Goal: Information Seeking & Learning: Check status

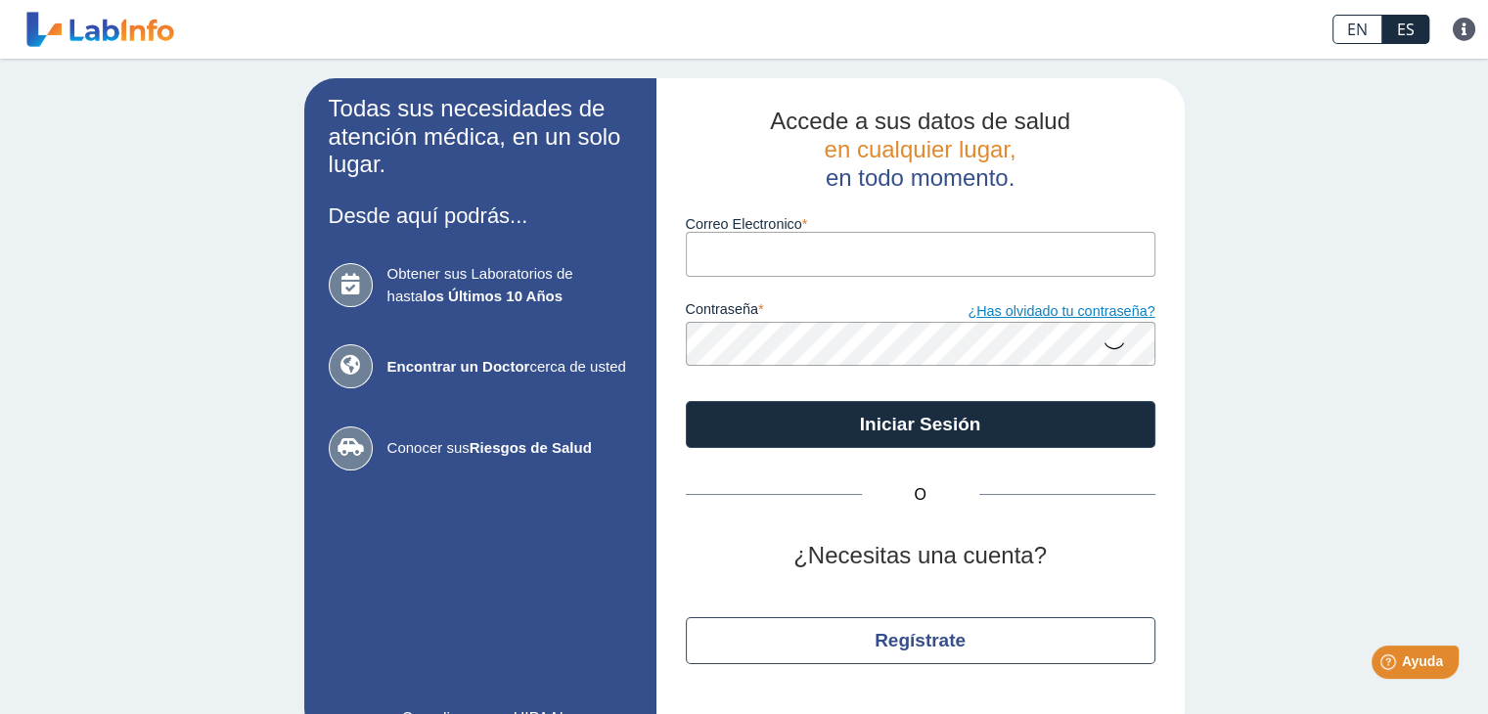
click at [1014, 315] on link "¿Has olvidado tu contraseña?" at bounding box center [1038, 312] width 235 height 22
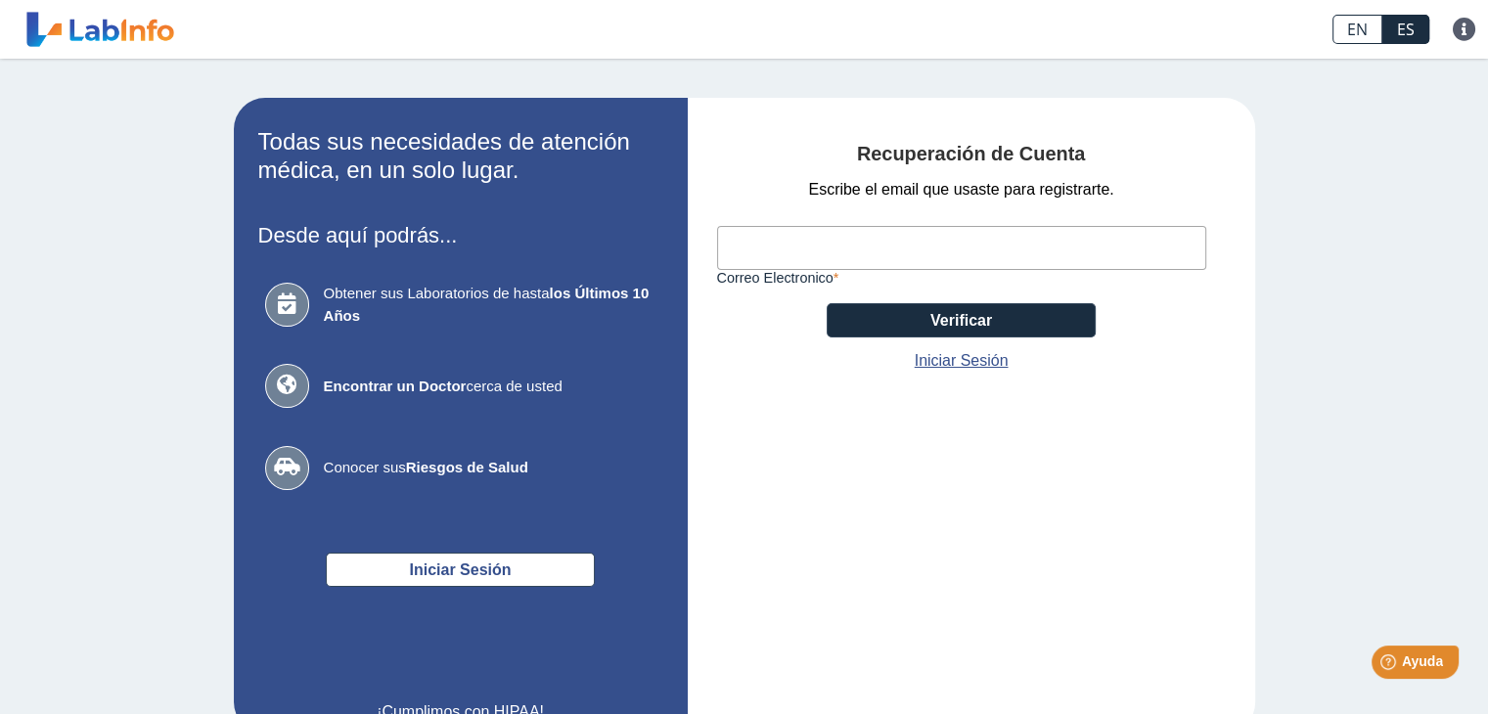
click at [966, 244] on input "Correo Electronico" at bounding box center [961, 248] width 489 height 44
type input "[PERSON_NAME][EMAIL_ADDRESS][DOMAIN_NAME]"
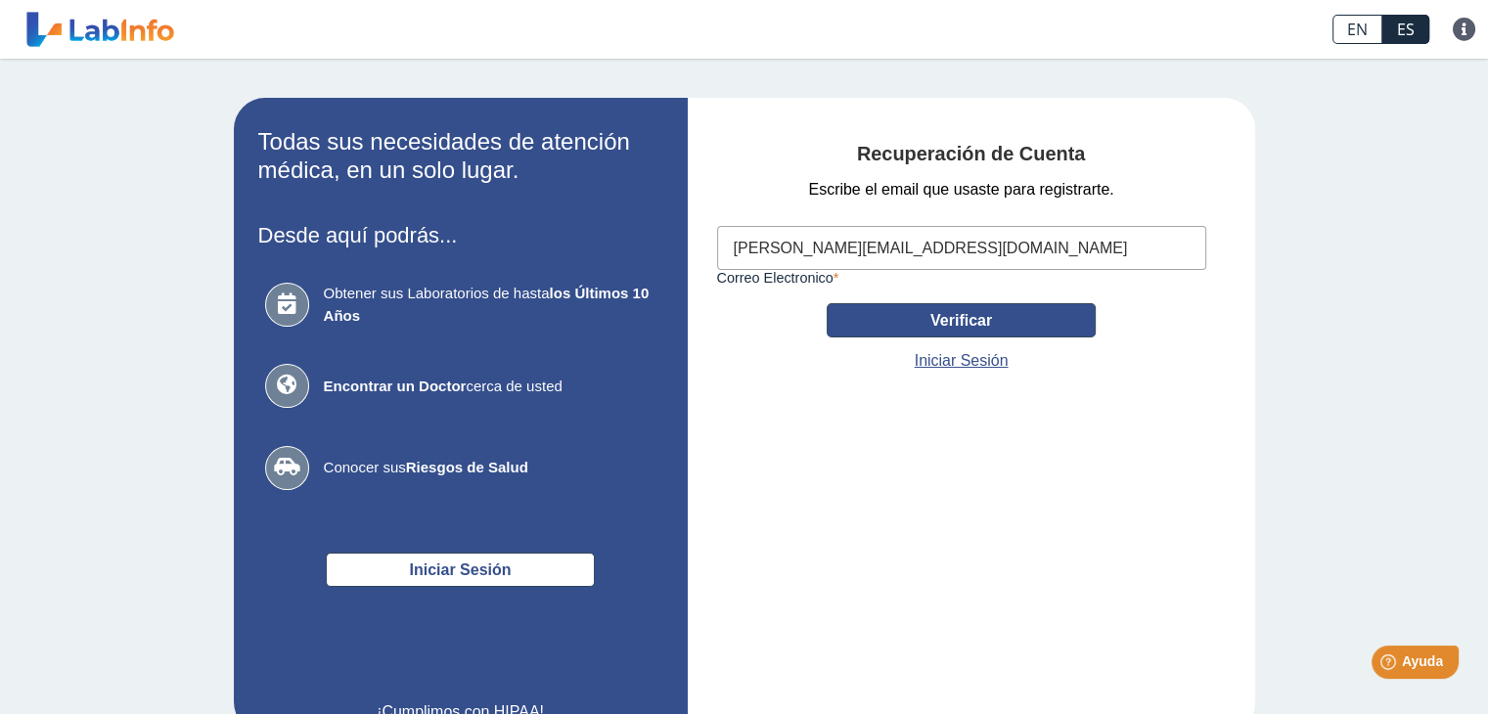
click at [984, 332] on button "Verificar" at bounding box center [961, 320] width 269 height 34
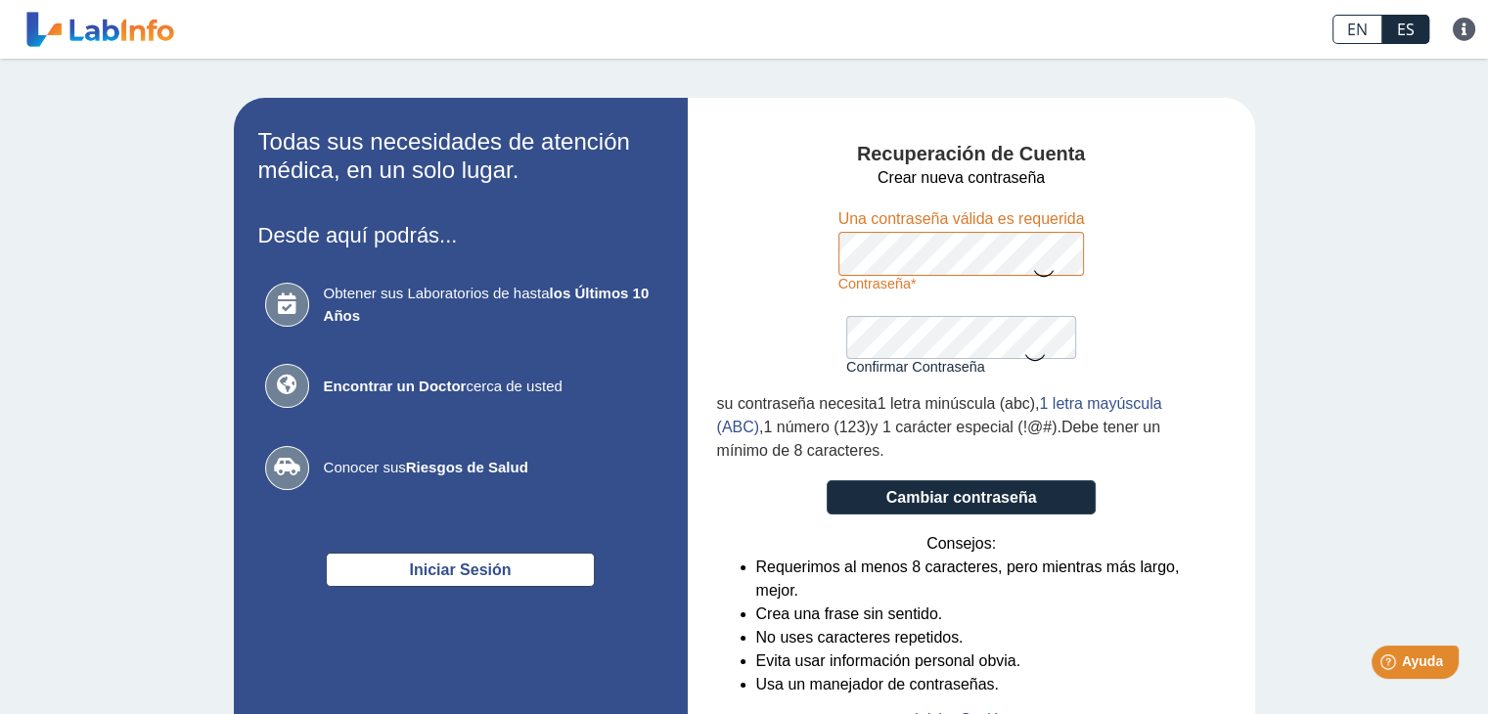
click at [873, 0] on com-br-cp at bounding box center [744, 0] width 1488 height 0
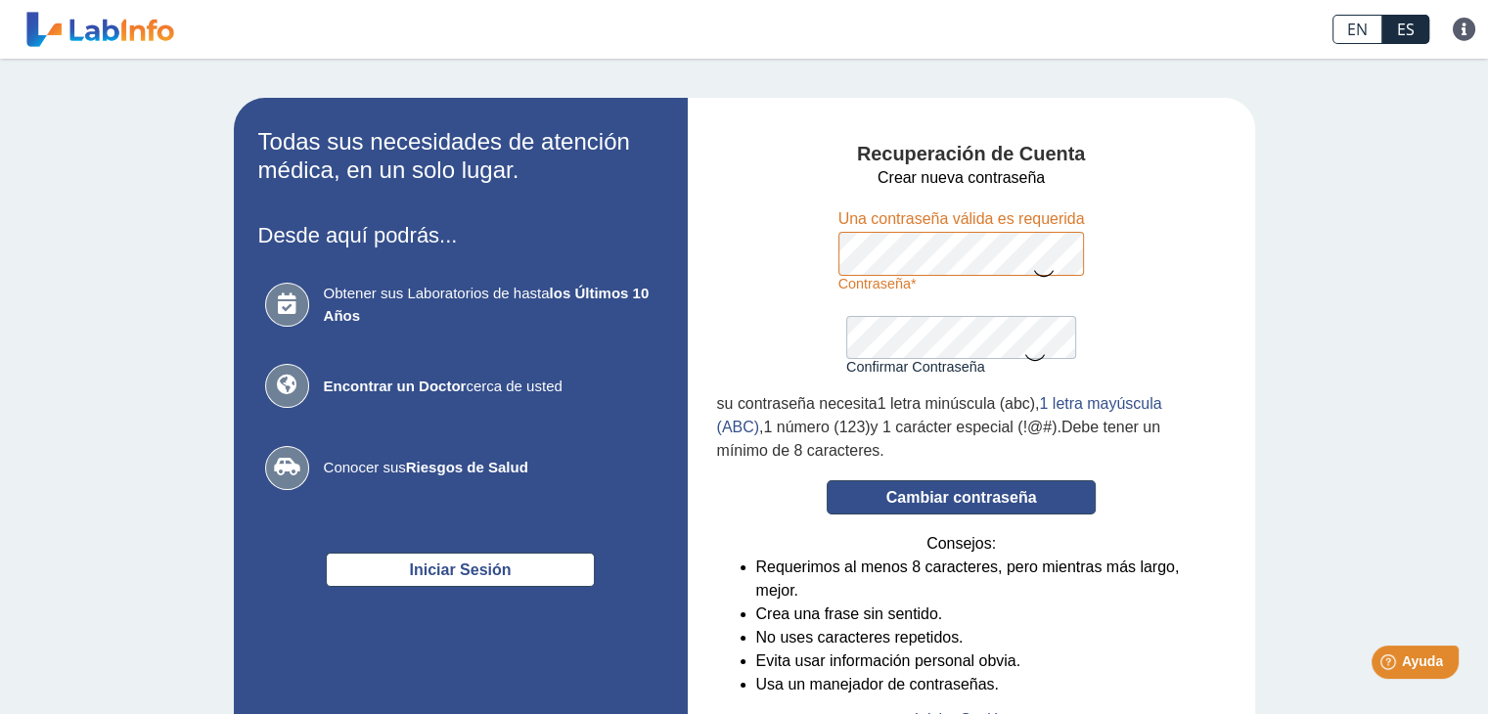
click at [930, 510] on button "Cambiar contraseña" at bounding box center [961, 497] width 269 height 34
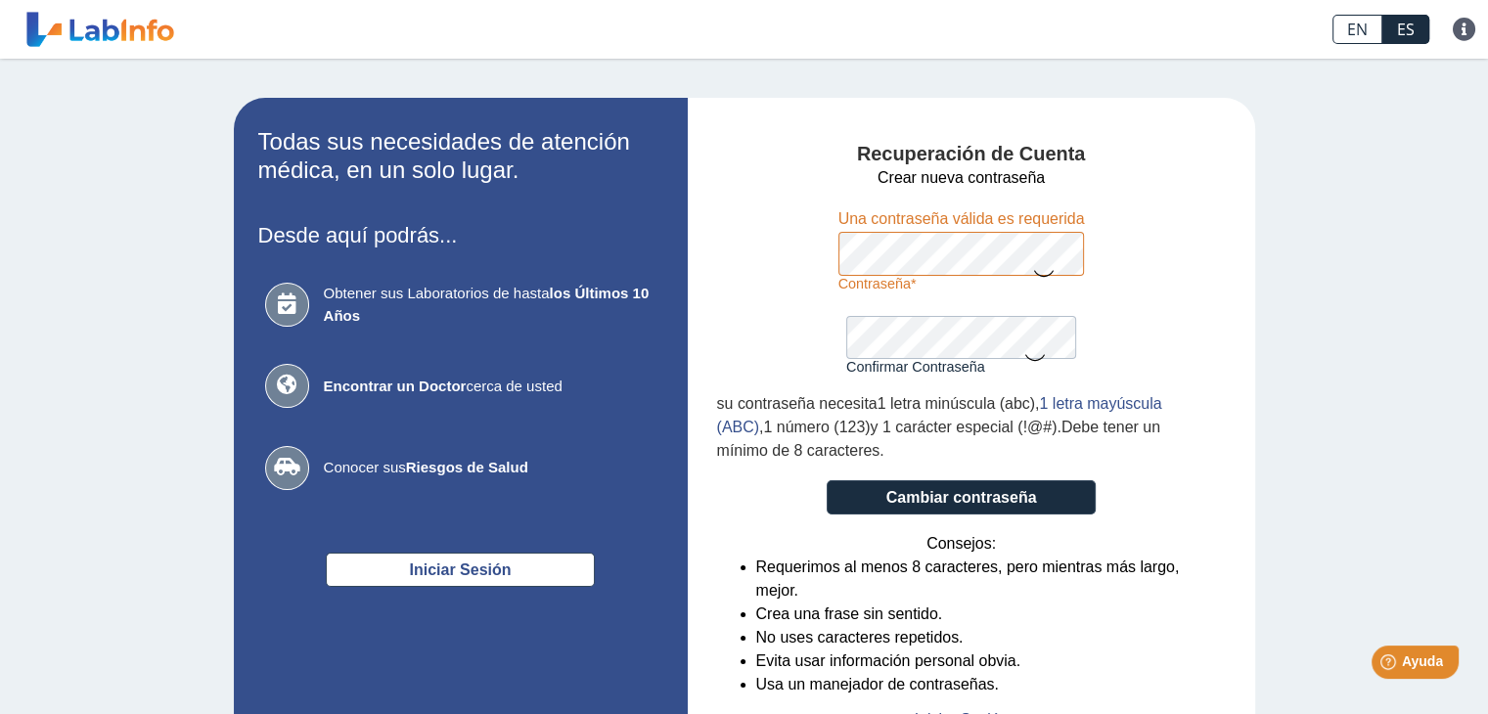
click at [623, 0] on com-br-cp at bounding box center [744, 0] width 1488 height 0
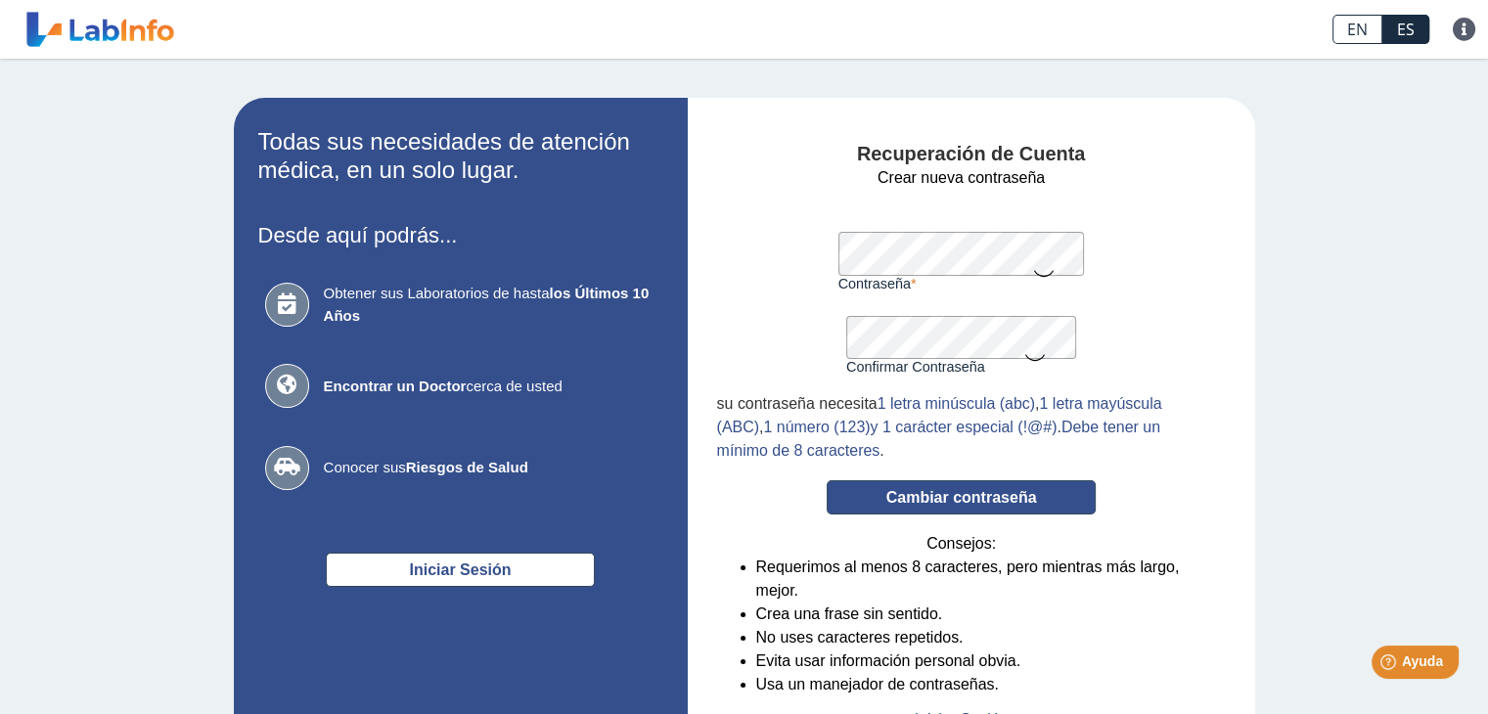
click at [917, 504] on button "Cambiar contraseña" at bounding box center [961, 497] width 269 height 34
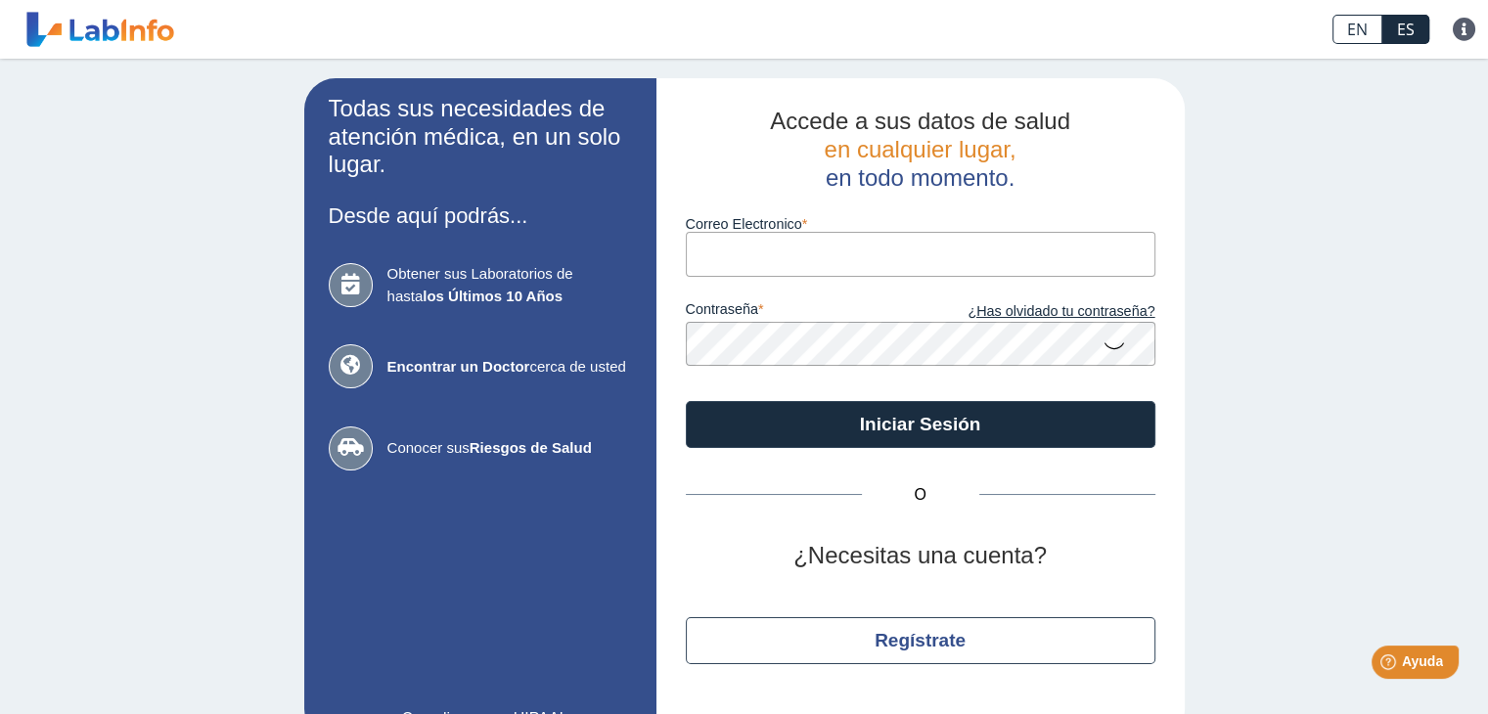
click at [744, 275] on input "Correo Electronico" at bounding box center [921, 254] width 470 height 44
type input "[PERSON_NAME][EMAIL_ADDRESS][DOMAIN_NAME]"
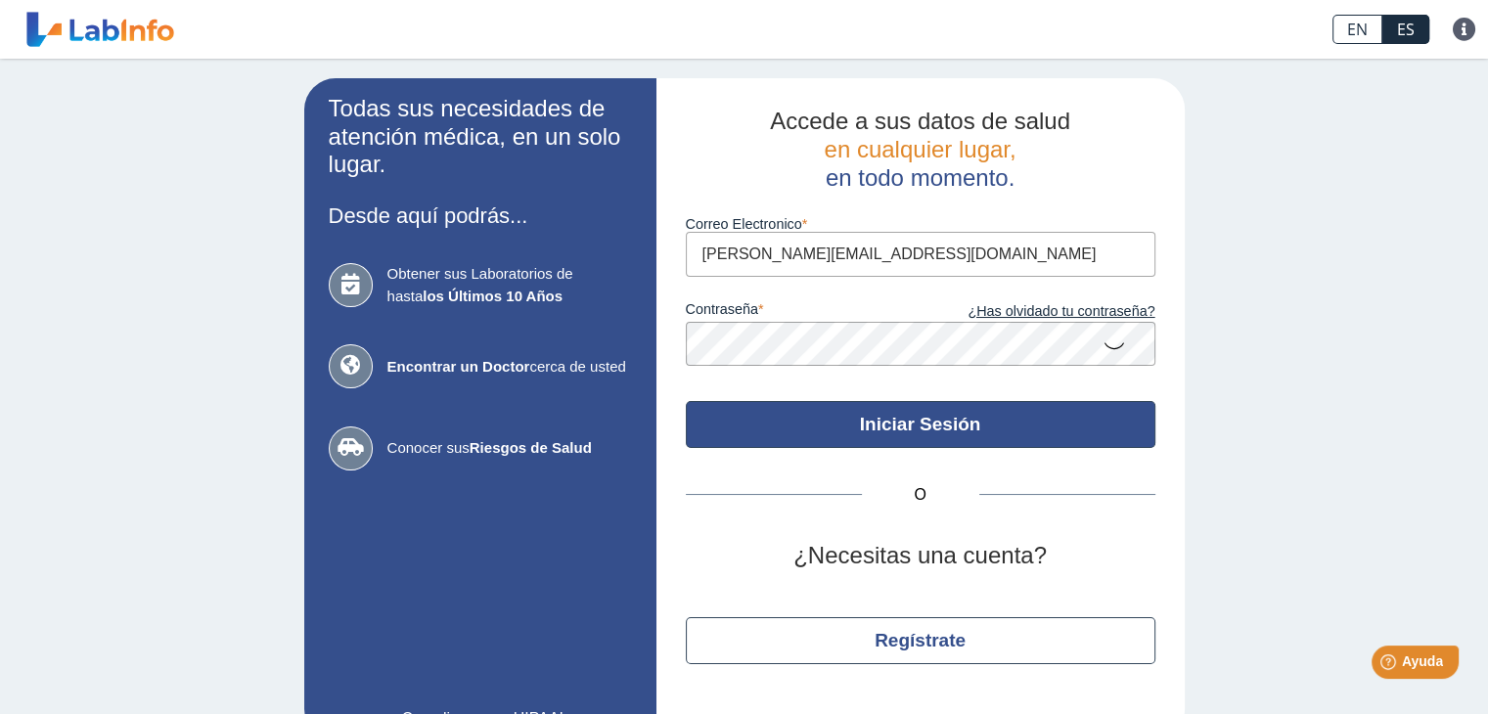
click at [727, 414] on button "Iniciar Sesión" at bounding box center [921, 424] width 470 height 47
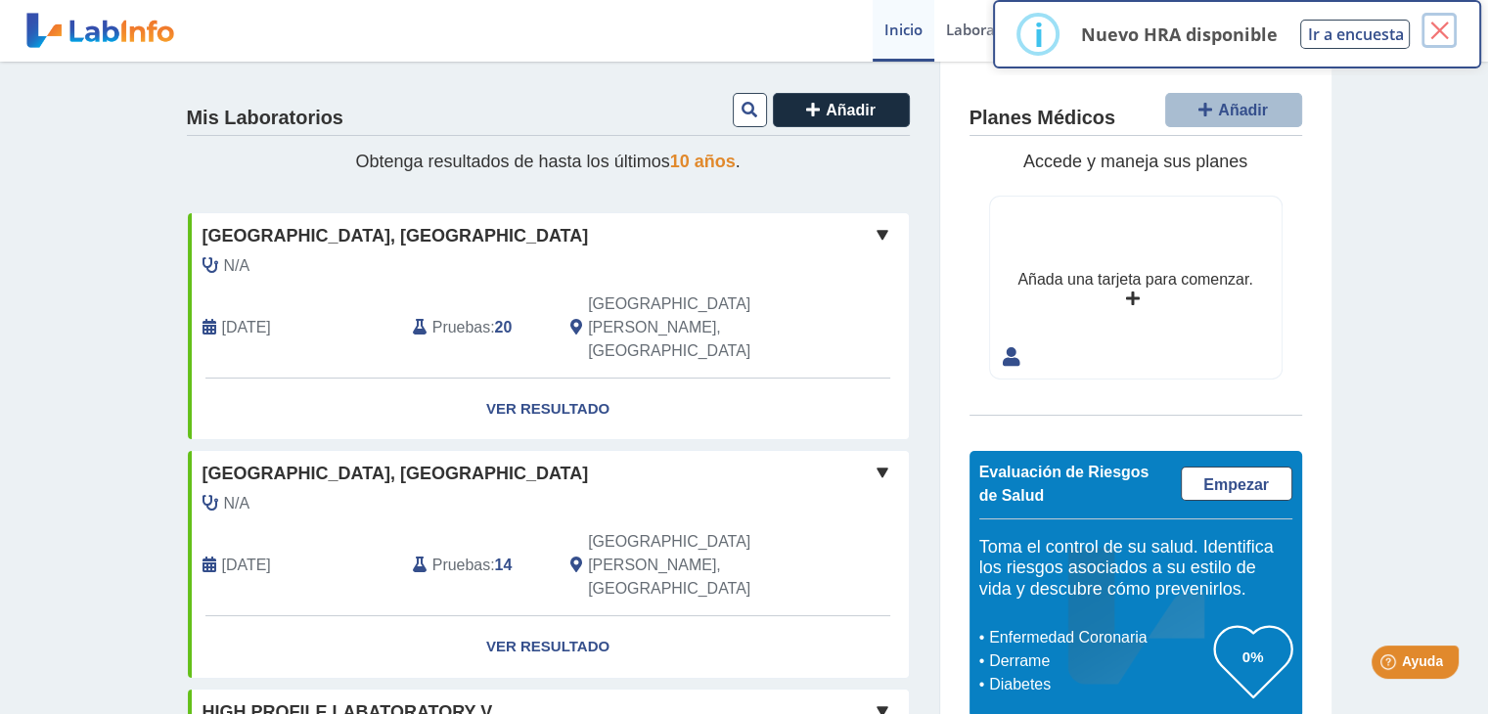
click at [1444, 25] on button "×" at bounding box center [1439, 30] width 35 height 35
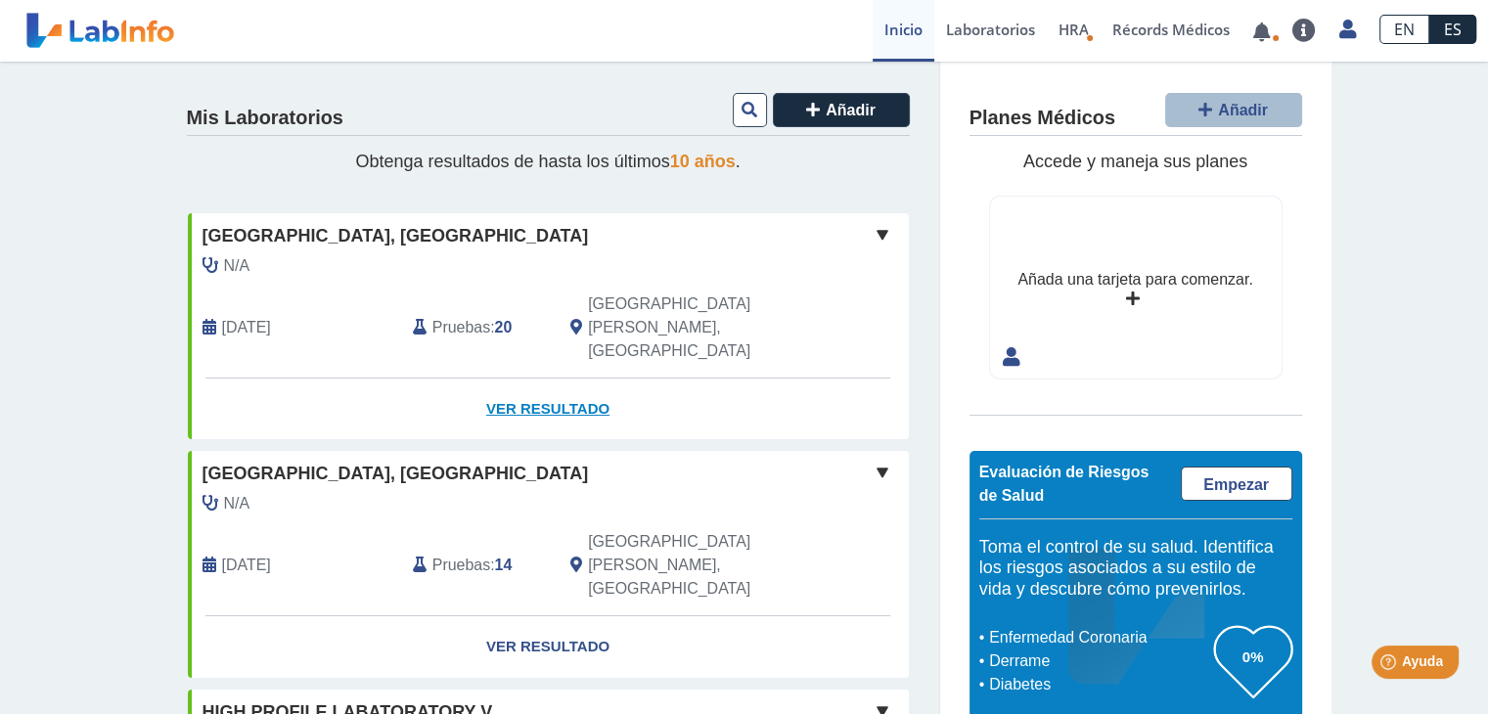
click at [529, 379] on link "Ver Resultado" at bounding box center [548, 410] width 721 height 62
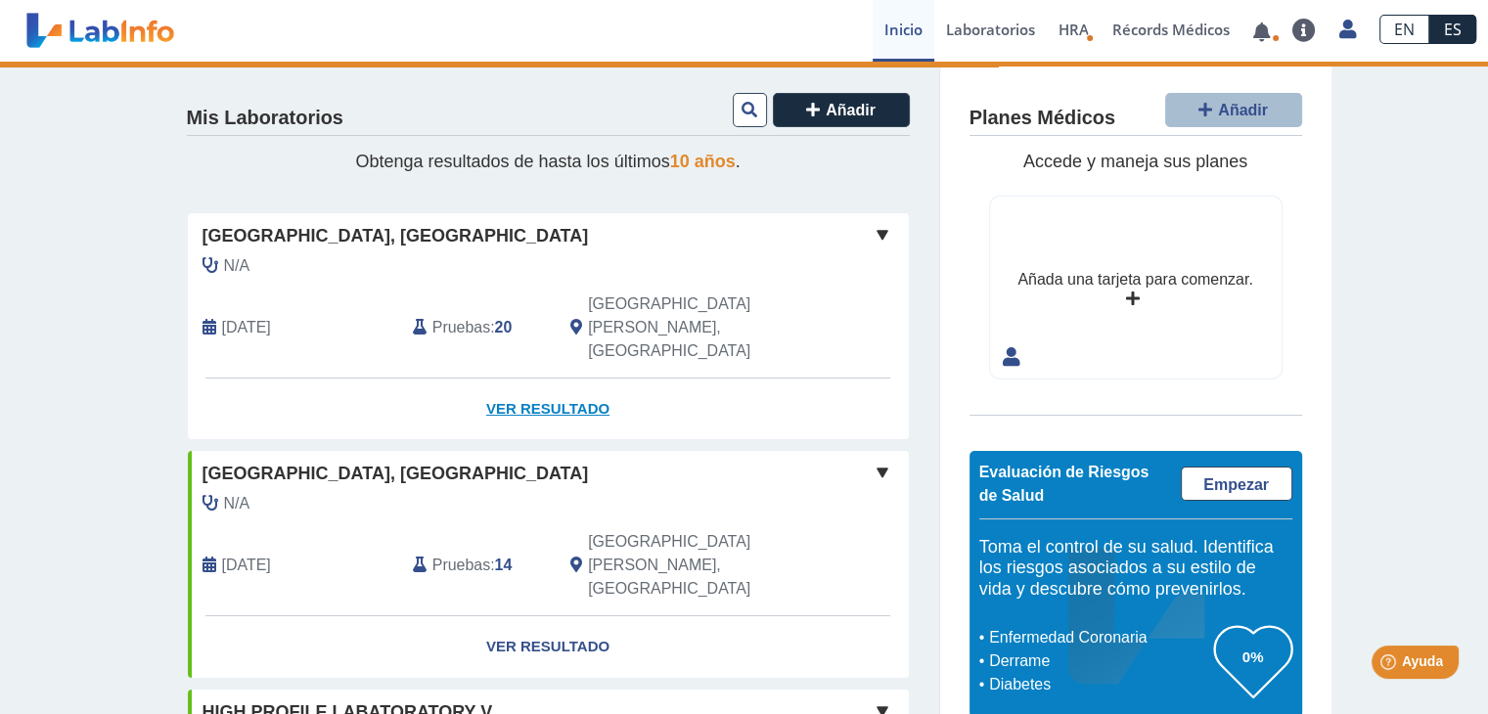
click at [529, 379] on link "Ver Resultado" at bounding box center [548, 410] width 721 height 62
click at [517, 379] on link "Ver Resultado" at bounding box center [548, 410] width 721 height 62
click at [269, 316] on span "[DATE]" at bounding box center [246, 327] width 49 height 23
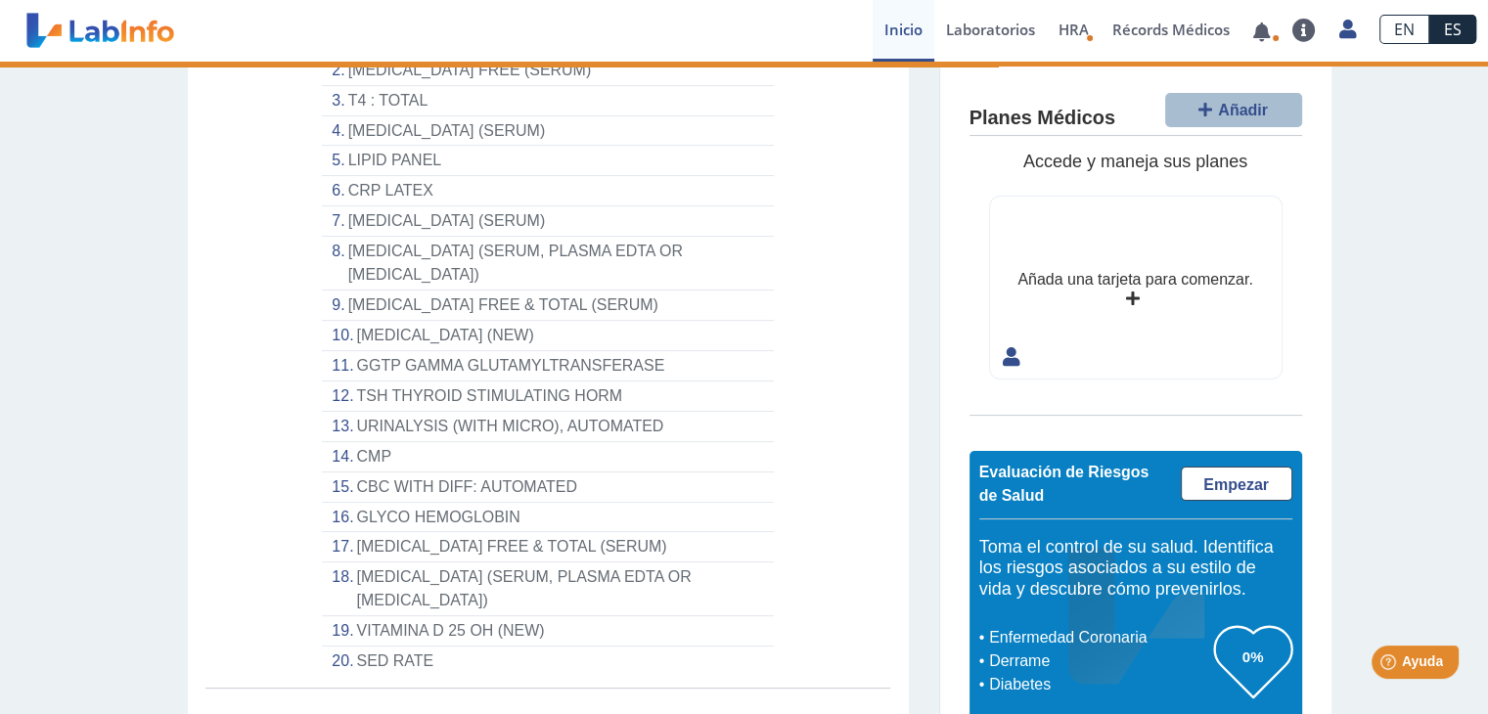
scroll to position [389, 0]
click at [531, 687] on link "Ver Resultado" at bounding box center [548, 718] width 721 height 62
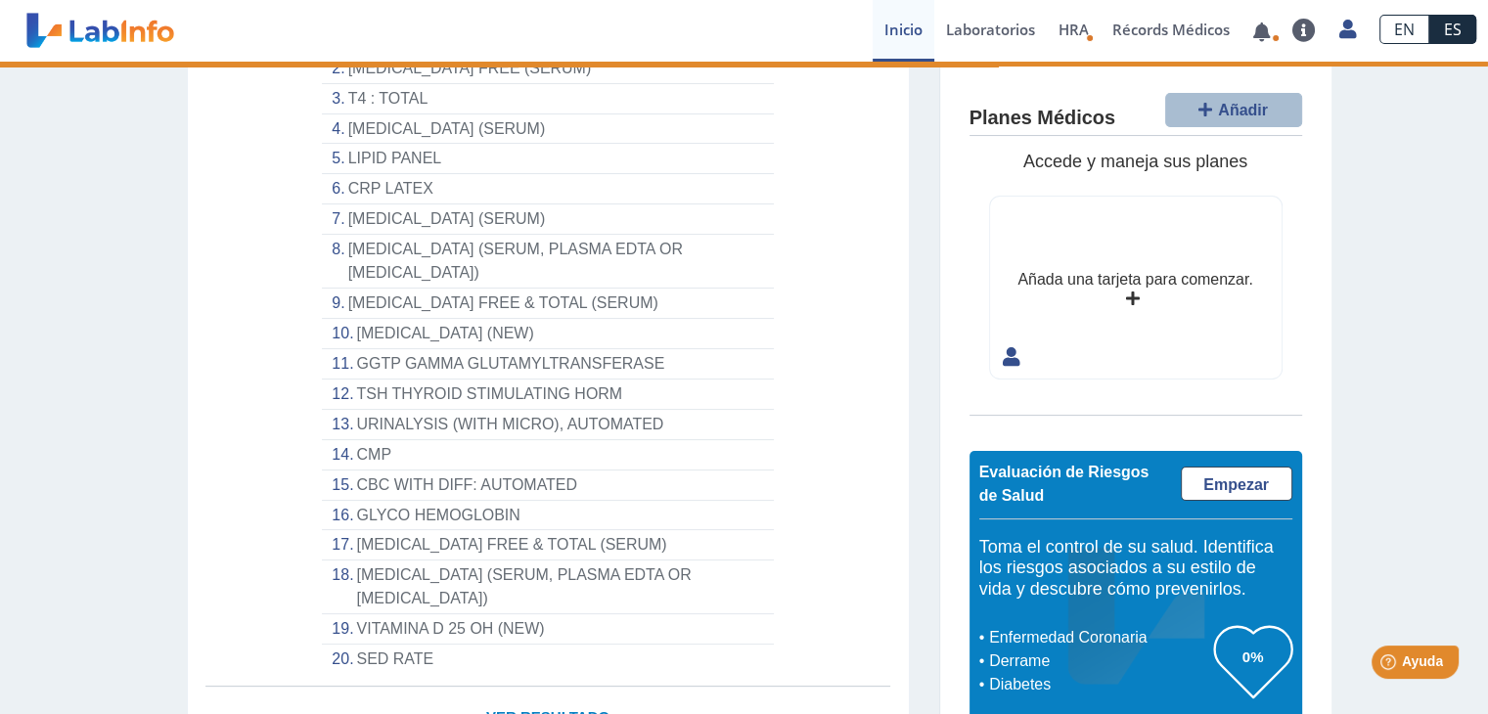
click at [531, 687] on link "Ver Resultado" at bounding box center [548, 718] width 721 height 62
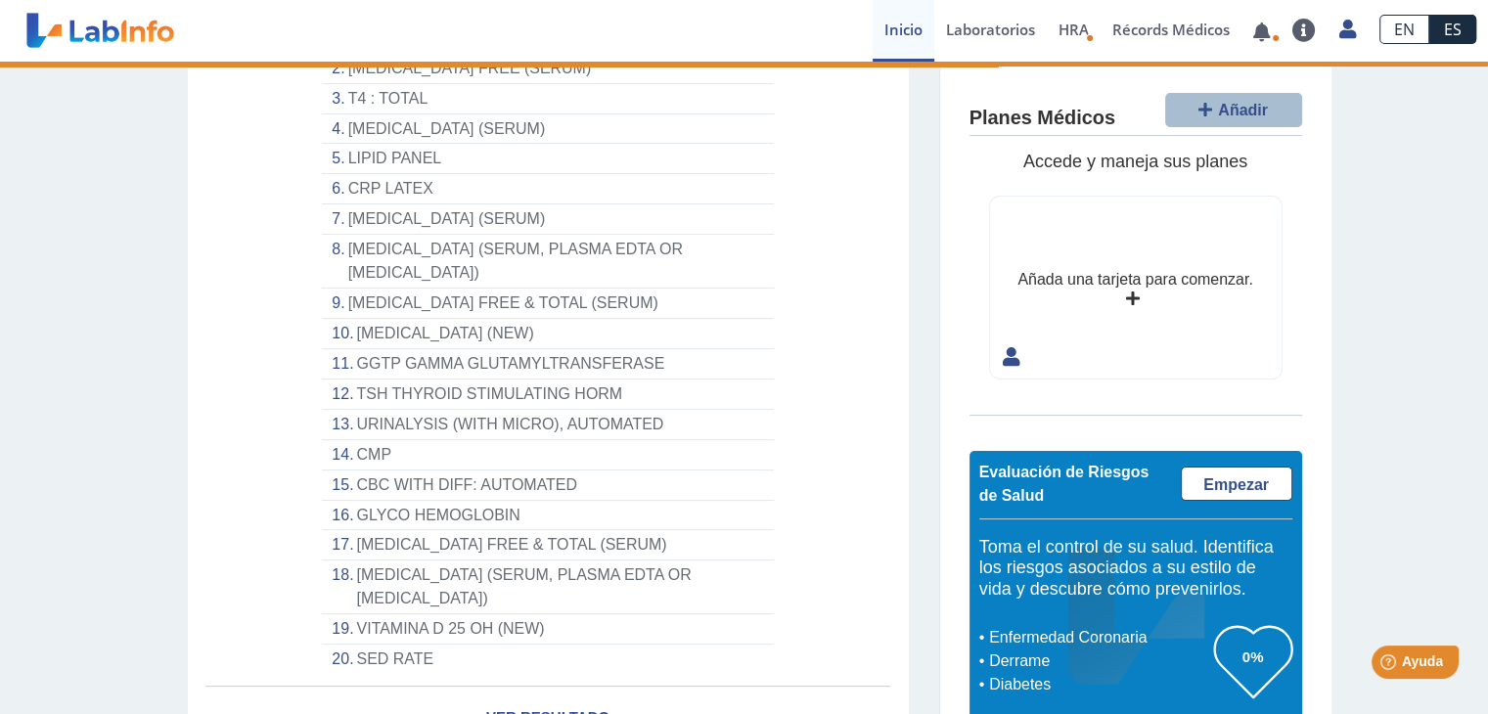
scroll to position [0, 0]
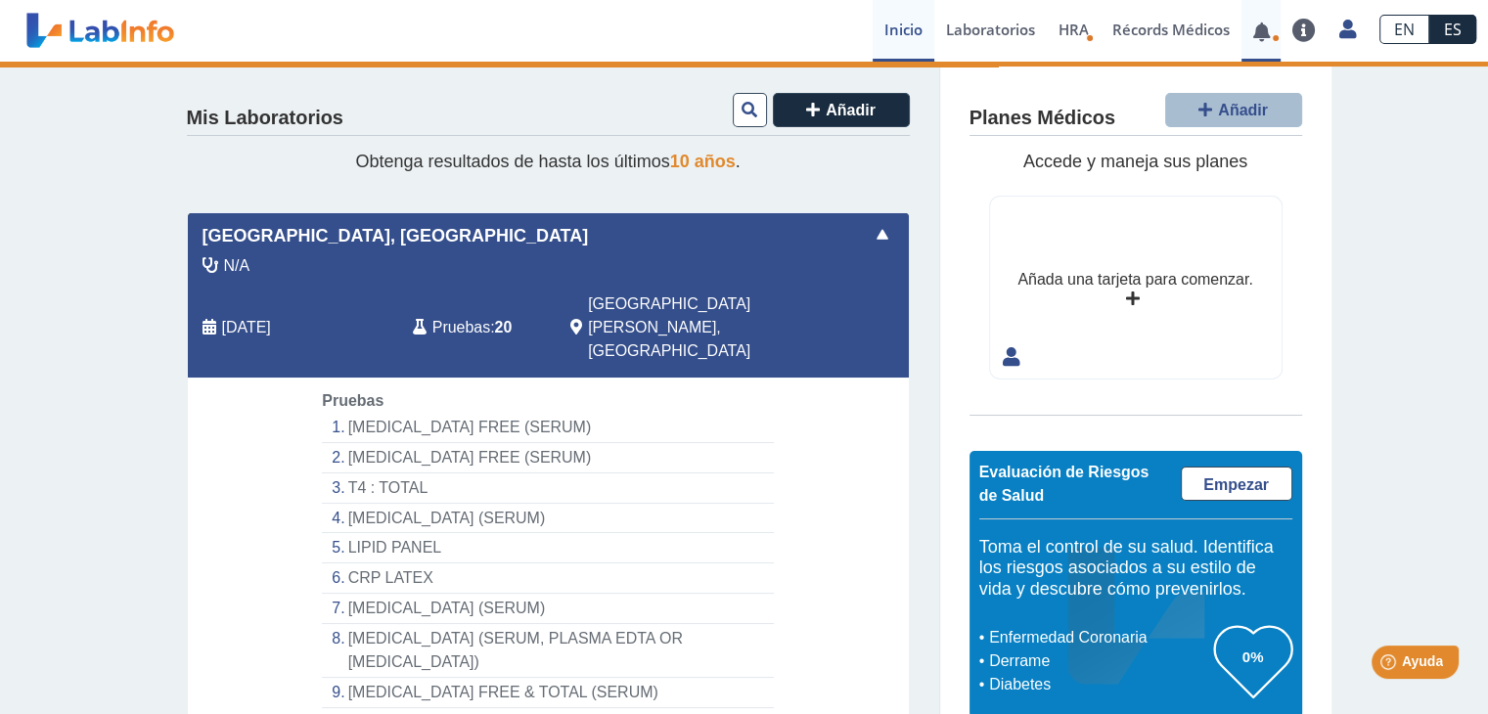
click at [1264, 33] on link at bounding box center [1262, 31] width 40 height 15
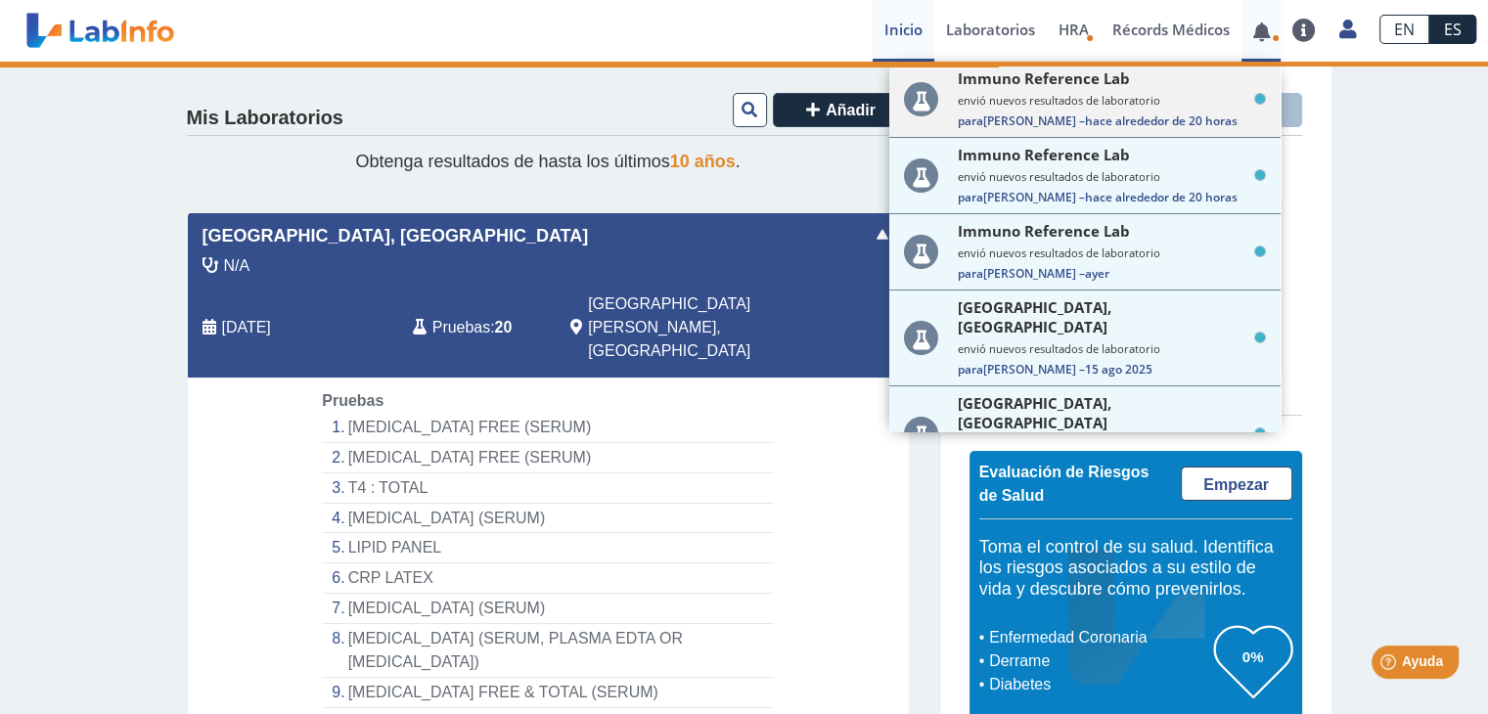
click at [1091, 96] on small "envió nuevos resultados de laboratorio" at bounding box center [1112, 100] width 308 height 15
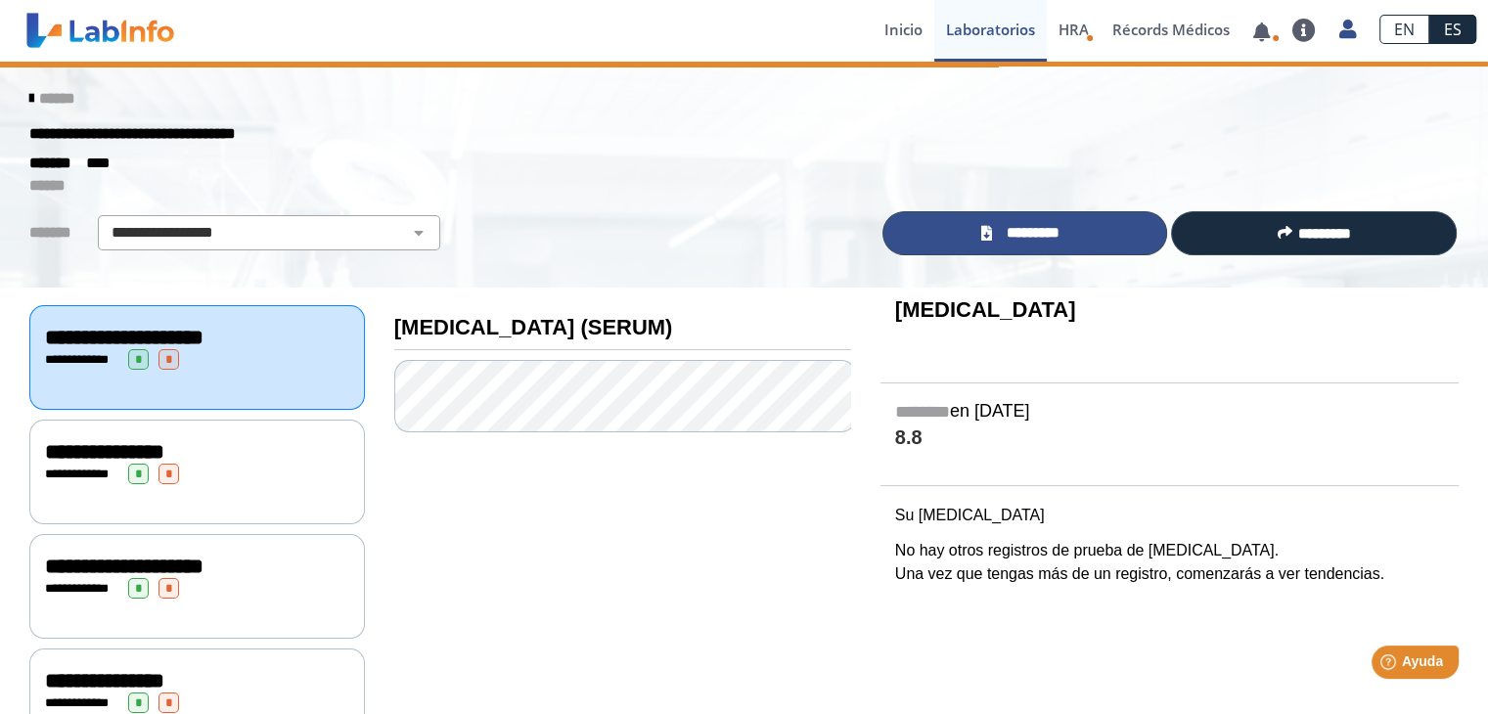
click at [1013, 222] on span "*********" at bounding box center [1032, 233] width 71 height 23
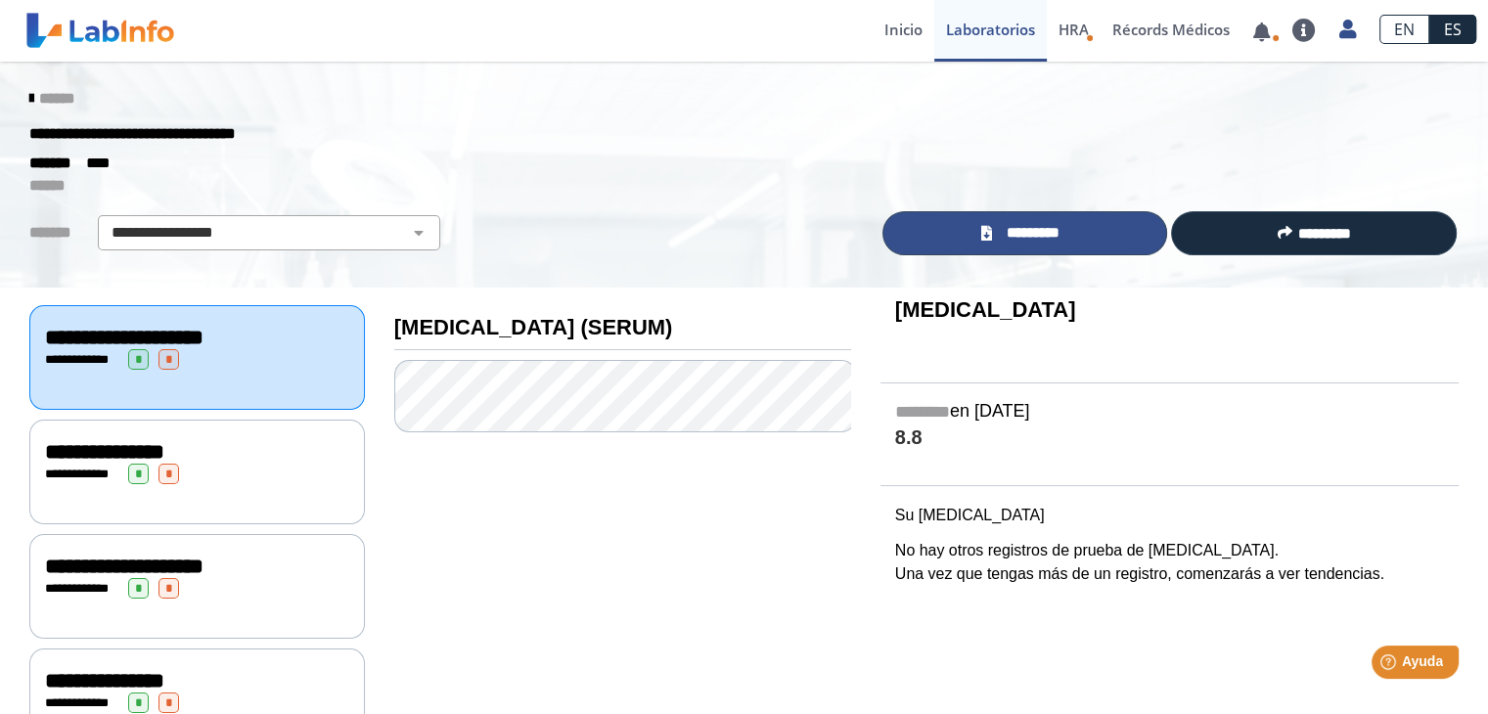
scroll to position [68, 0]
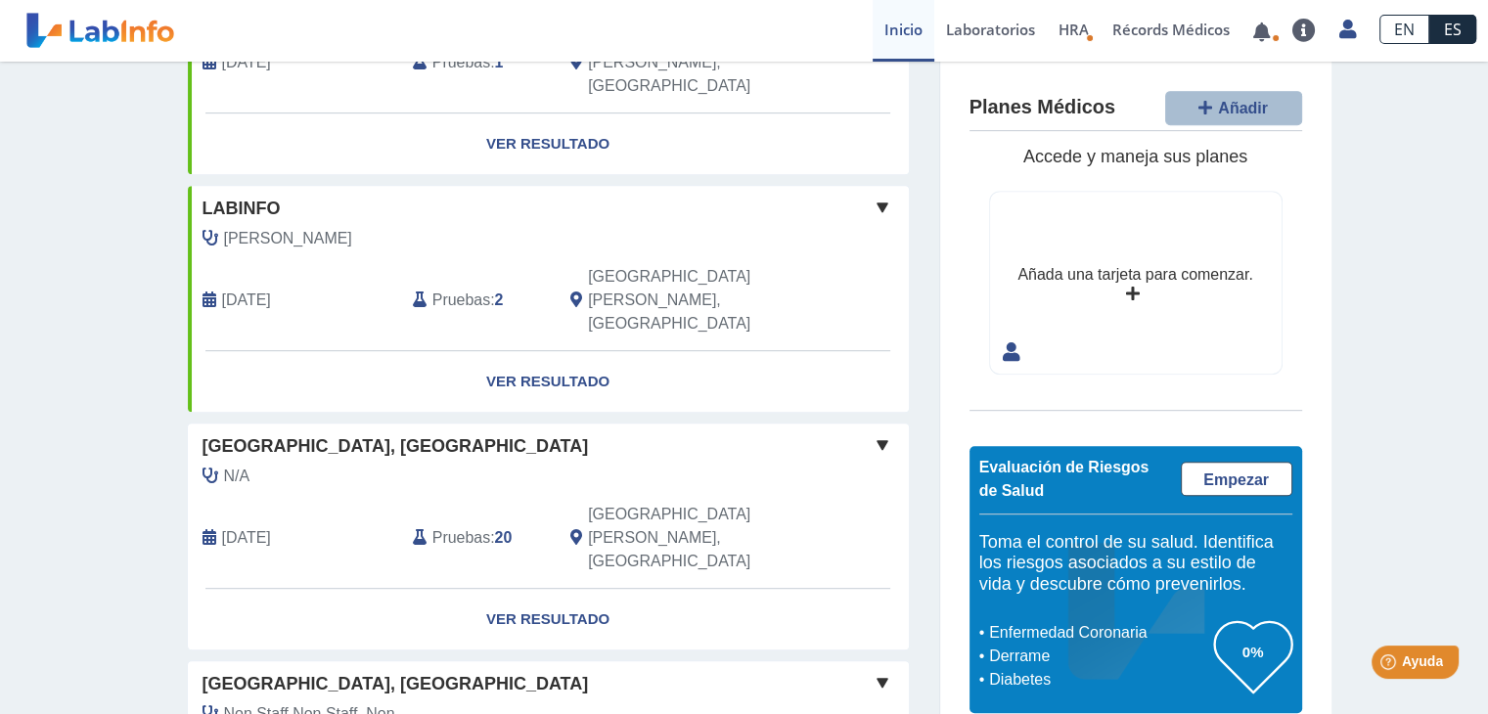
scroll to position [994, 0]
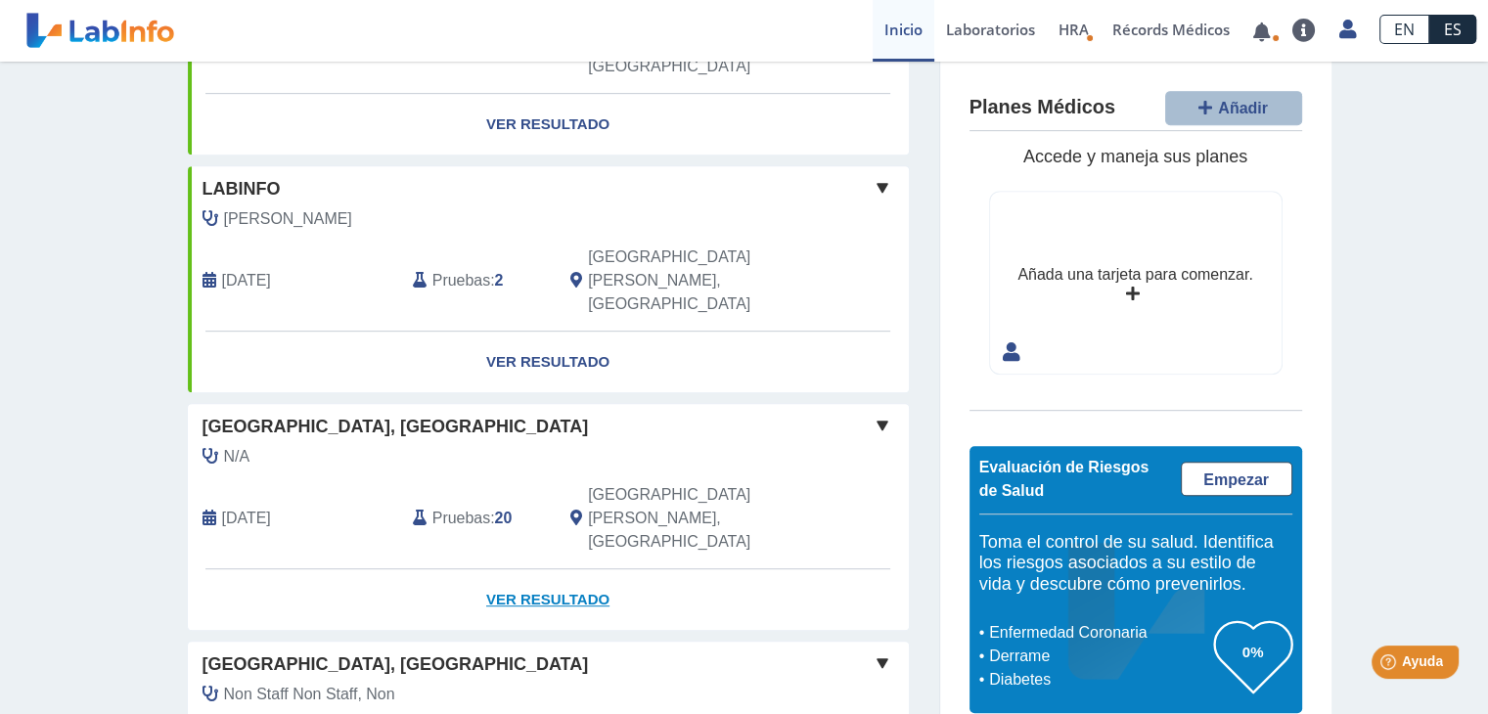
click at [543, 569] on link "Ver Resultado" at bounding box center [548, 600] width 721 height 62
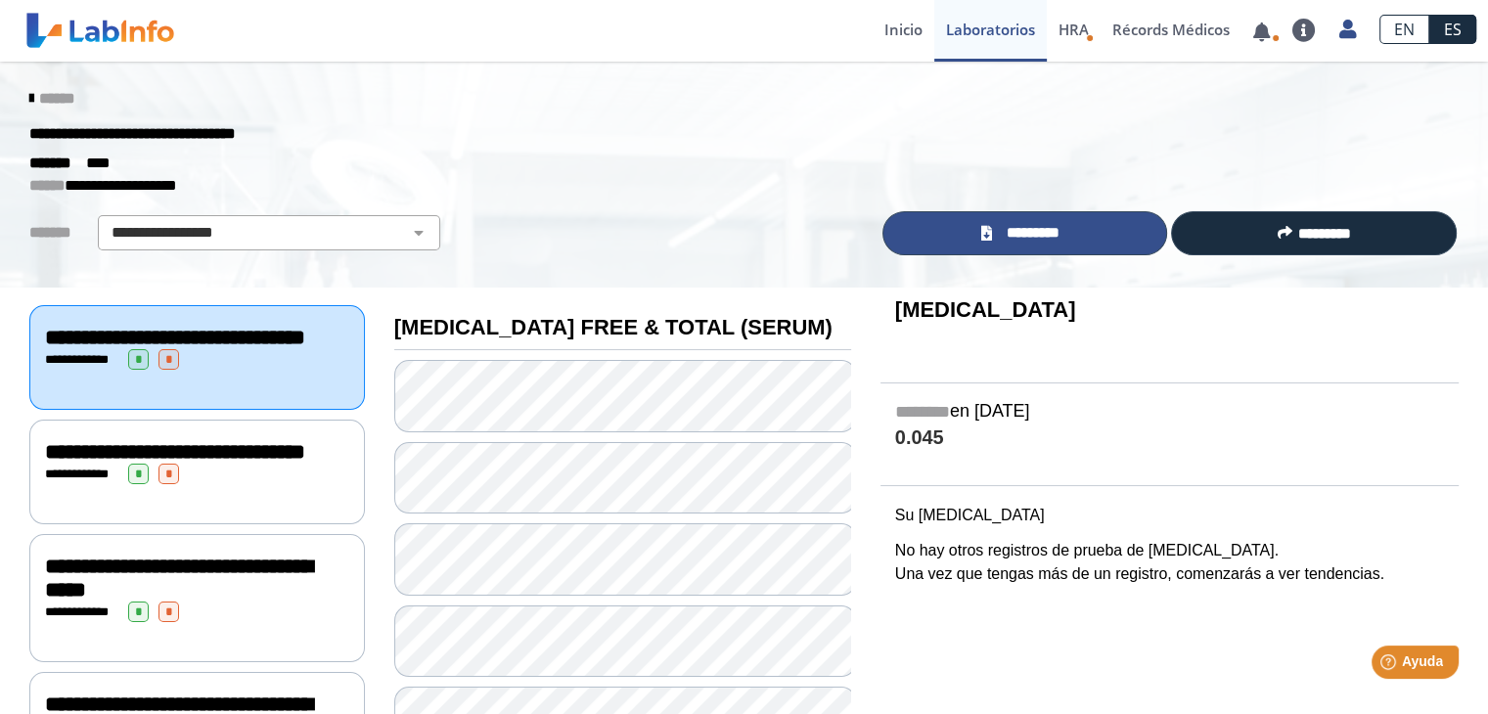
click at [1021, 216] on link "*********" at bounding box center [1026, 233] width 286 height 44
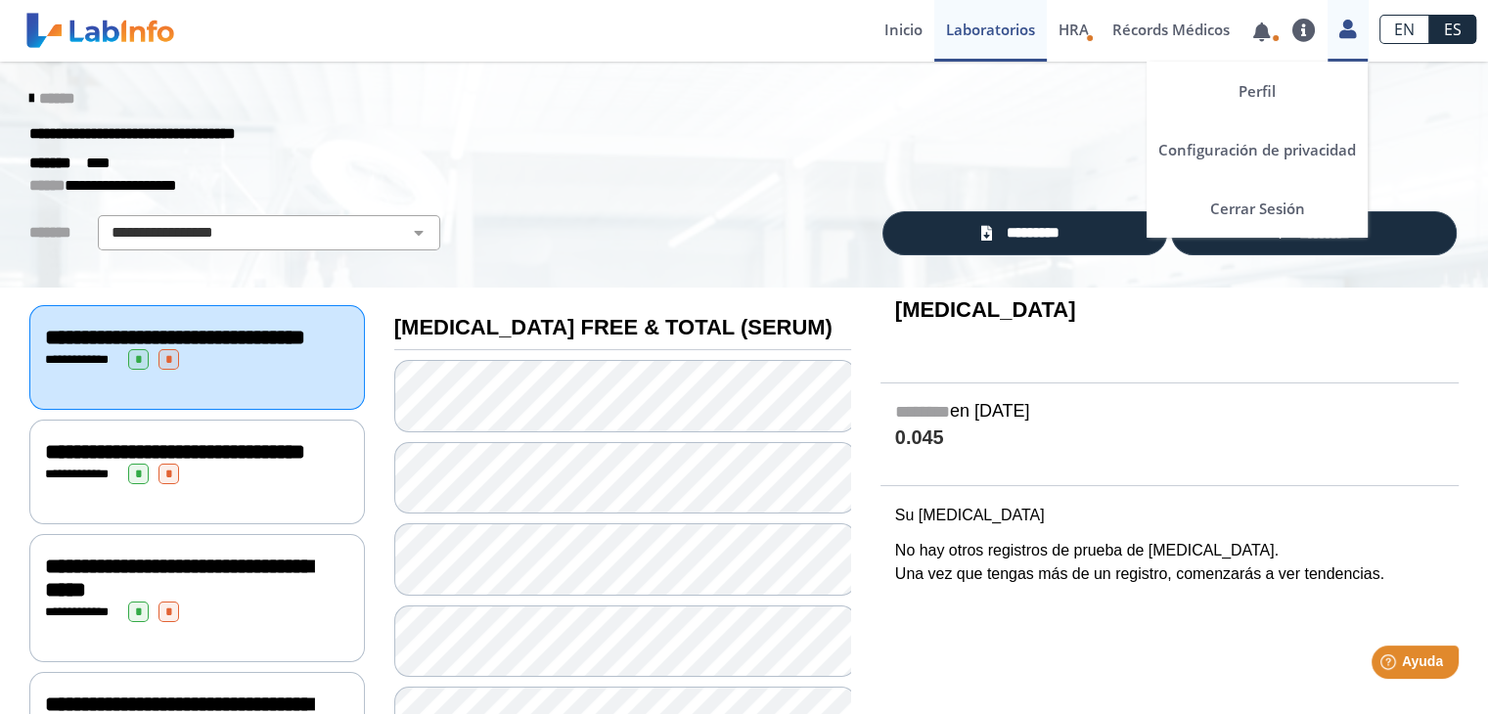
click at [1346, 36] on icon at bounding box center [1347, 29] width 17 height 15
click at [1245, 203] on link "Cerrar Sesión" at bounding box center [1257, 208] width 221 height 59
